Goal: Transaction & Acquisition: Purchase product/service

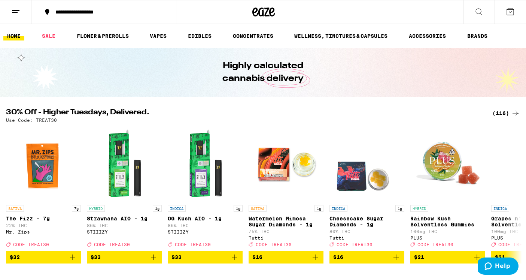
click at [501, 115] on div "(116)" at bounding box center [506, 113] width 28 height 9
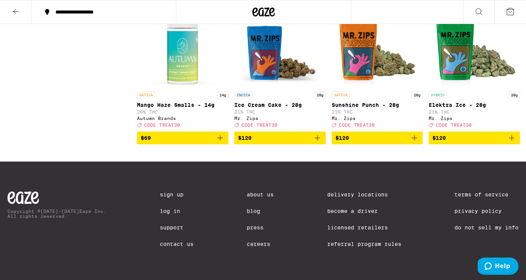
scroll to position [4216, 0]
